Goal: Browse casually: Explore the website without a specific task or goal

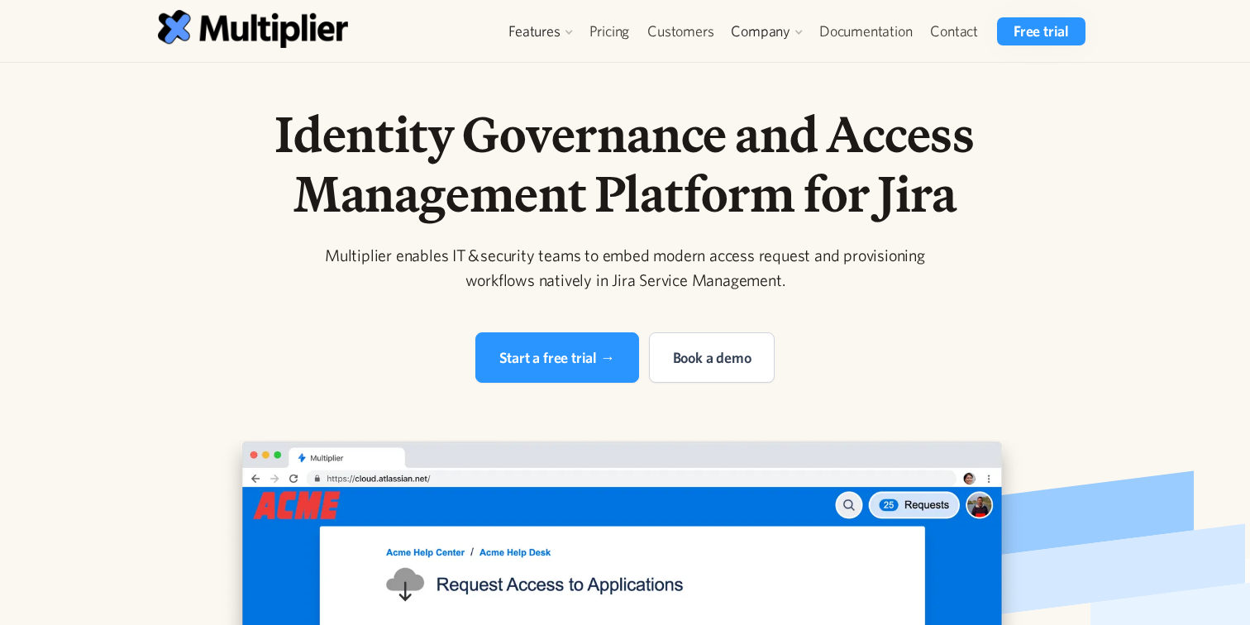
click at [397, 126] on h1 "Identity Governance and Access Management Platform for Jira" at bounding box center [625, 163] width 846 height 119
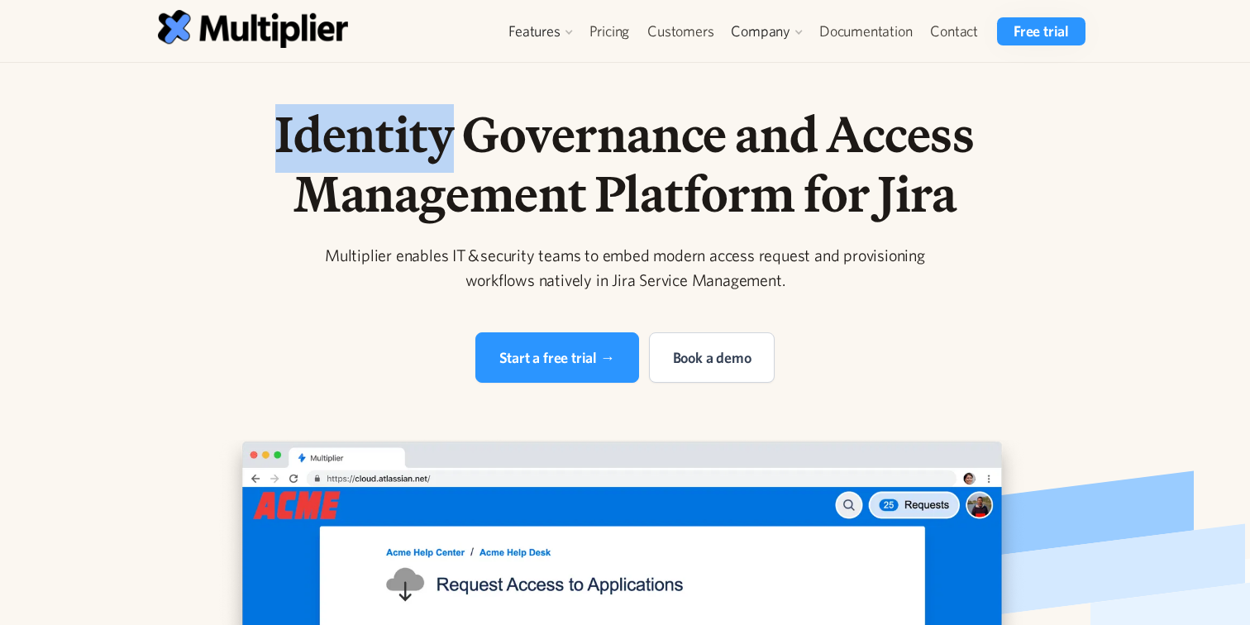
click at [397, 126] on h1 "Identity Governance and Access Management Platform for Jira" at bounding box center [625, 163] width 846 height 119
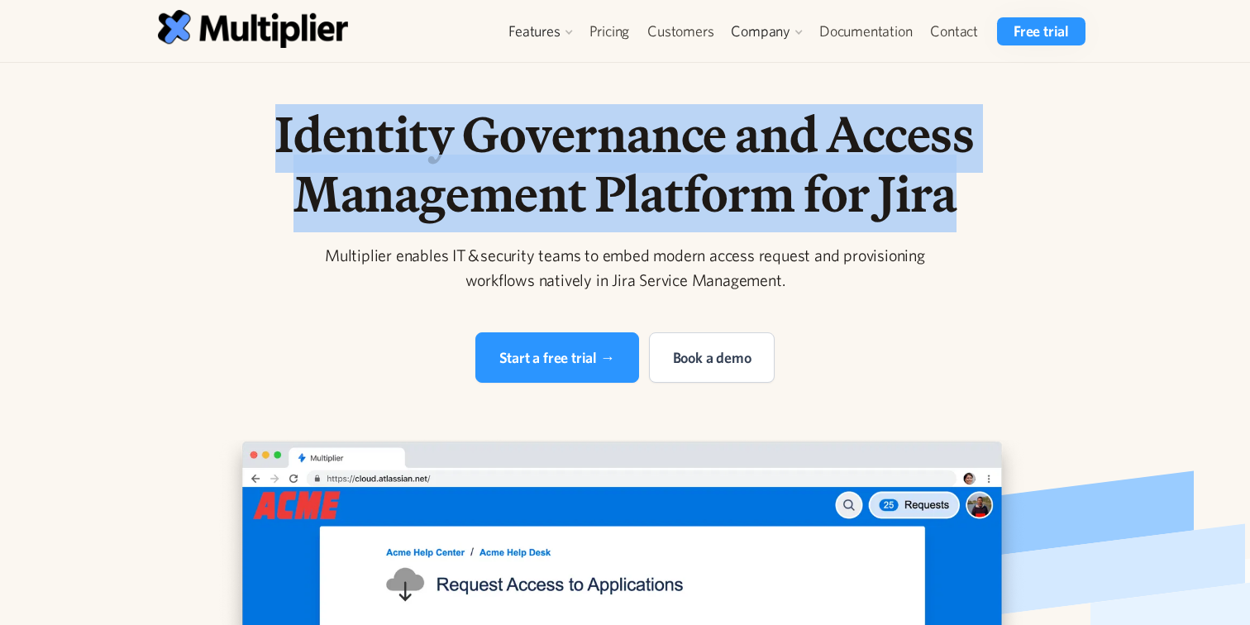
click at [397, 126] on h1 "Identity Governance and Access Management Platform for Jira" at bounding box center [625, 163] width 846 height 119
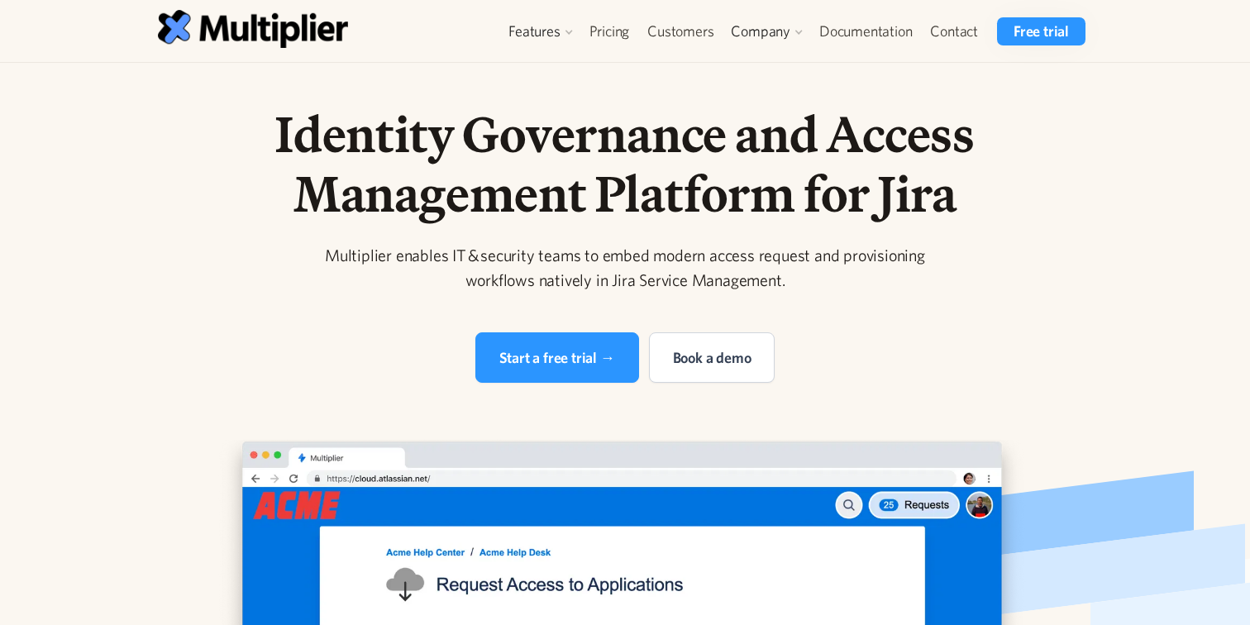
click at [379, 249] on div "Multiplier enables IT & security teams to embed modern access request and provi…" at bounding box center [624, 268] width 635 height 50
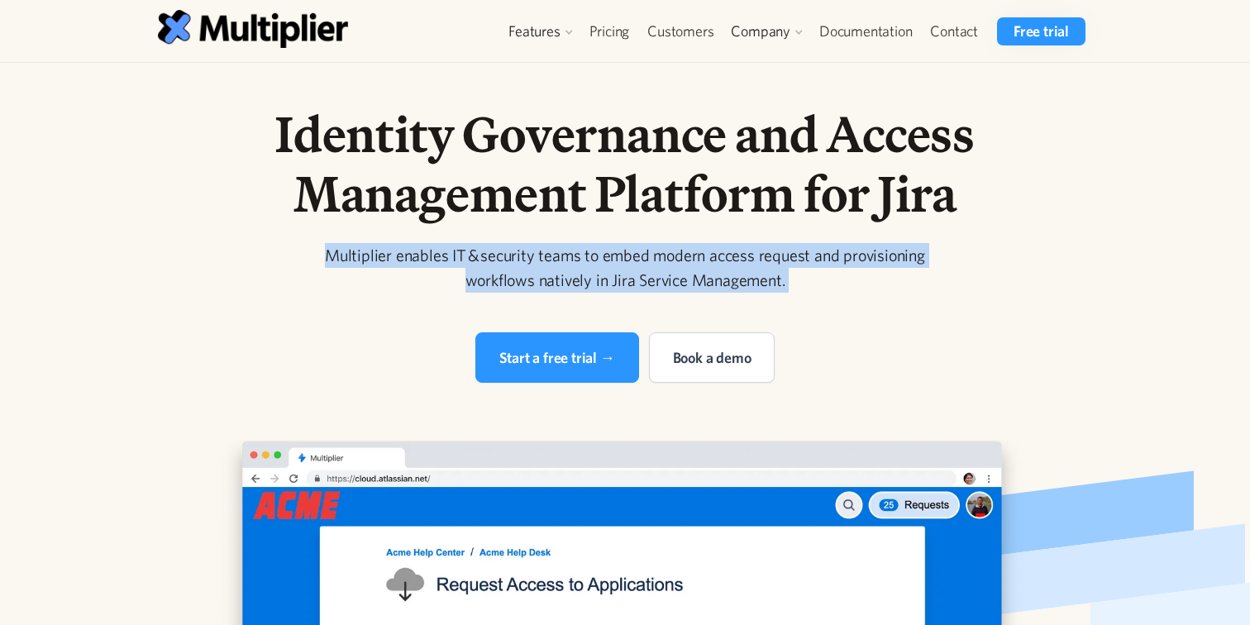
click at [379, 249] on div "Multiplier enables IT & security teams to embed modern access request and provi…" at bounding box center [624, 268] width 635 height 50
copy div "Multiplier enables IT & security teams to embed modern access request and provi…"
